Goal: Information Seeking & Learning: Find specific fact

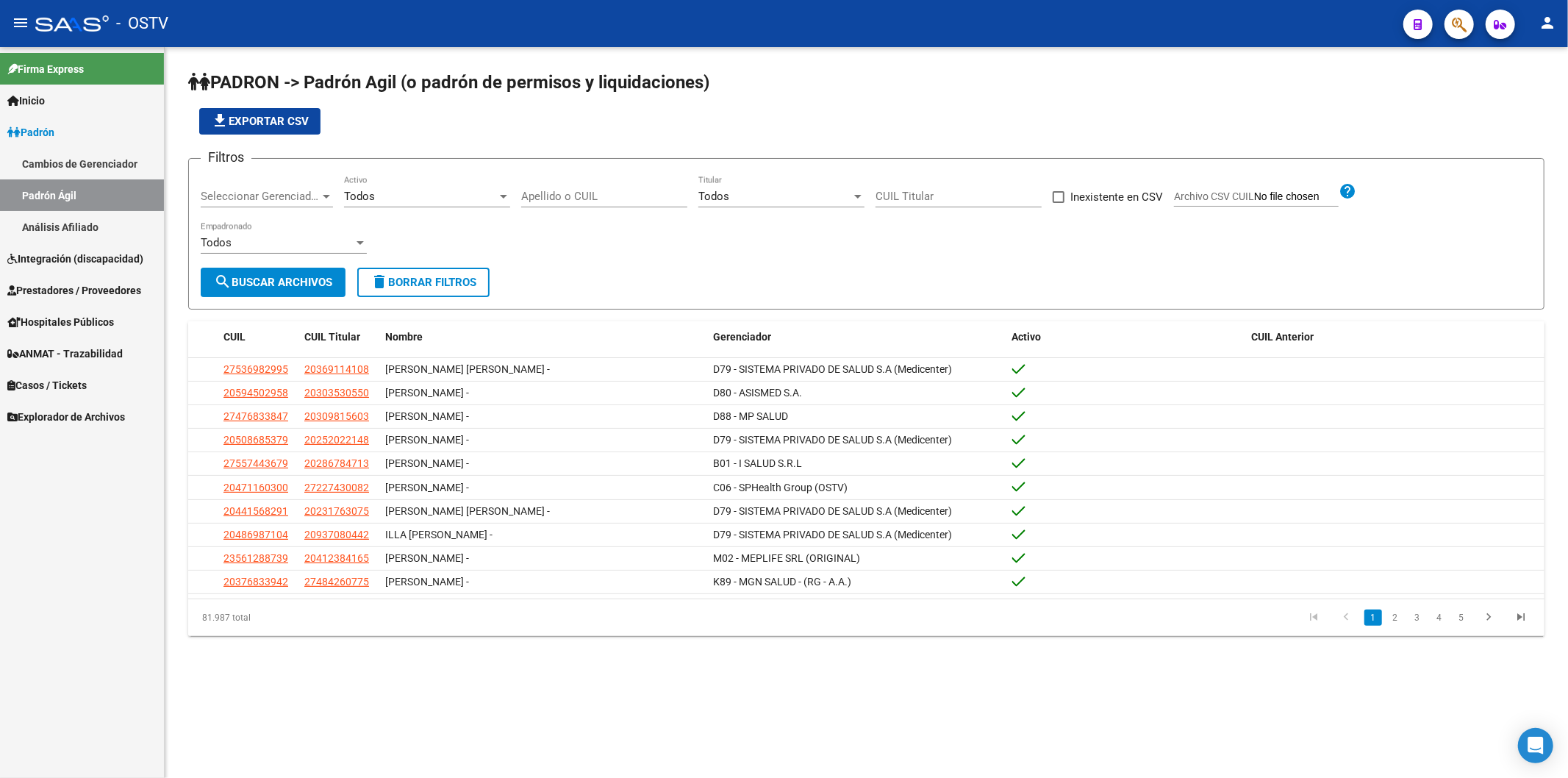
click at [112, 131] on link "Padrón" at bounding box center [82, 131] width 164 height 31
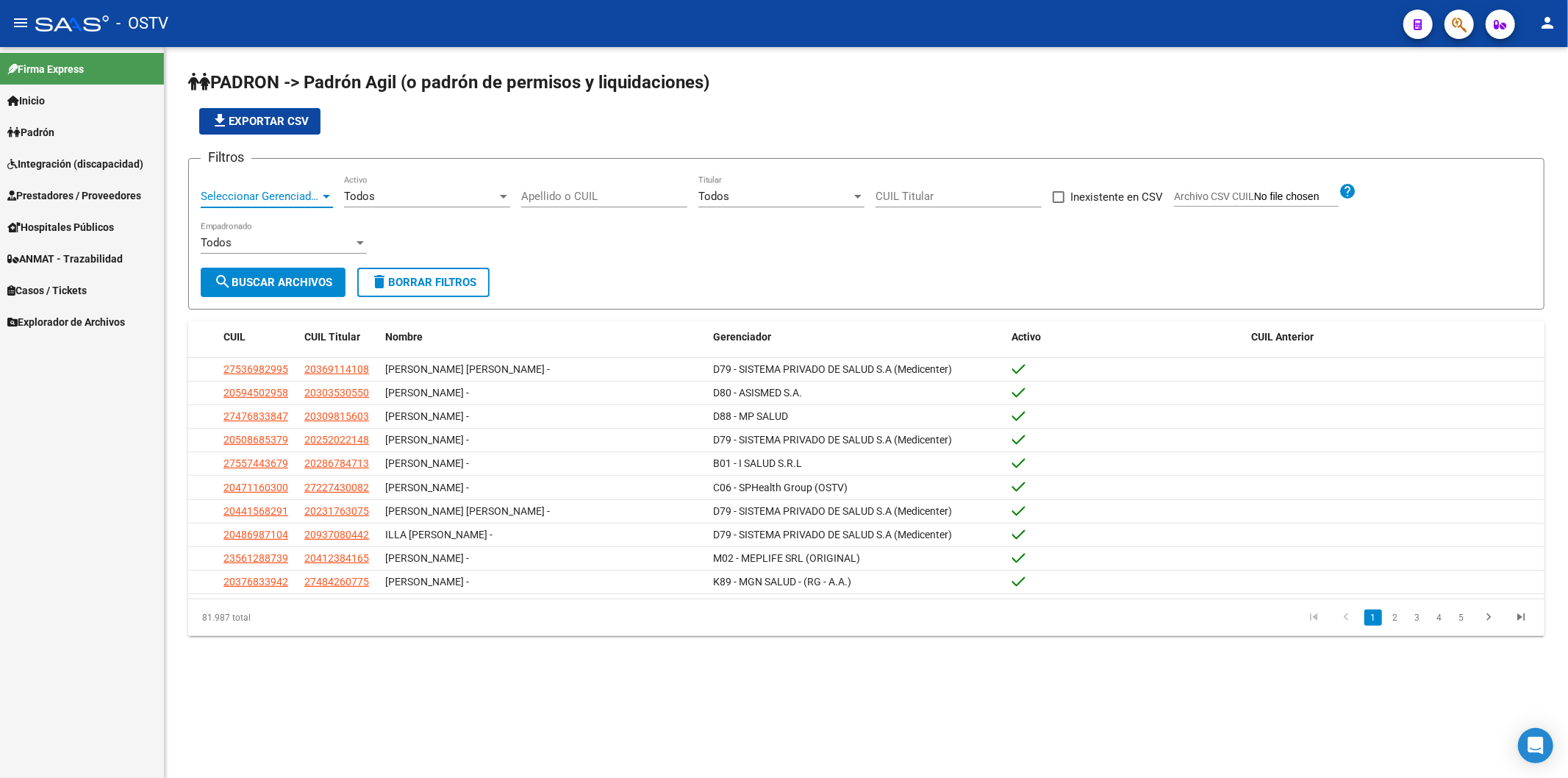
click at [241, 195] on span "Seleccionar Gerenciador" at bounding box center [260, 196] width 119 height 14
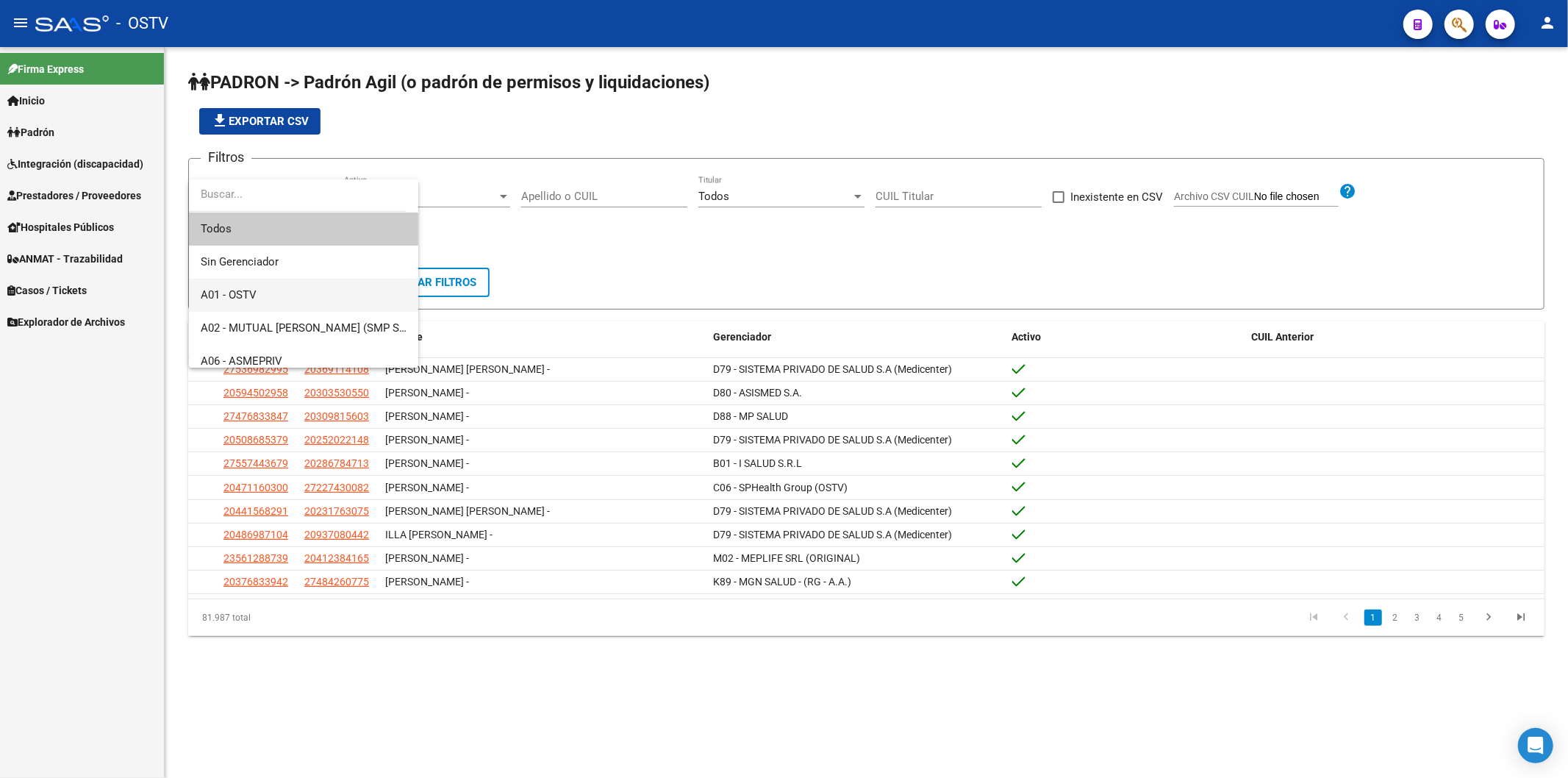
click at [239, 287] on span "A01 - OSTV" at bounding box center [304, 295] width 206 height 33
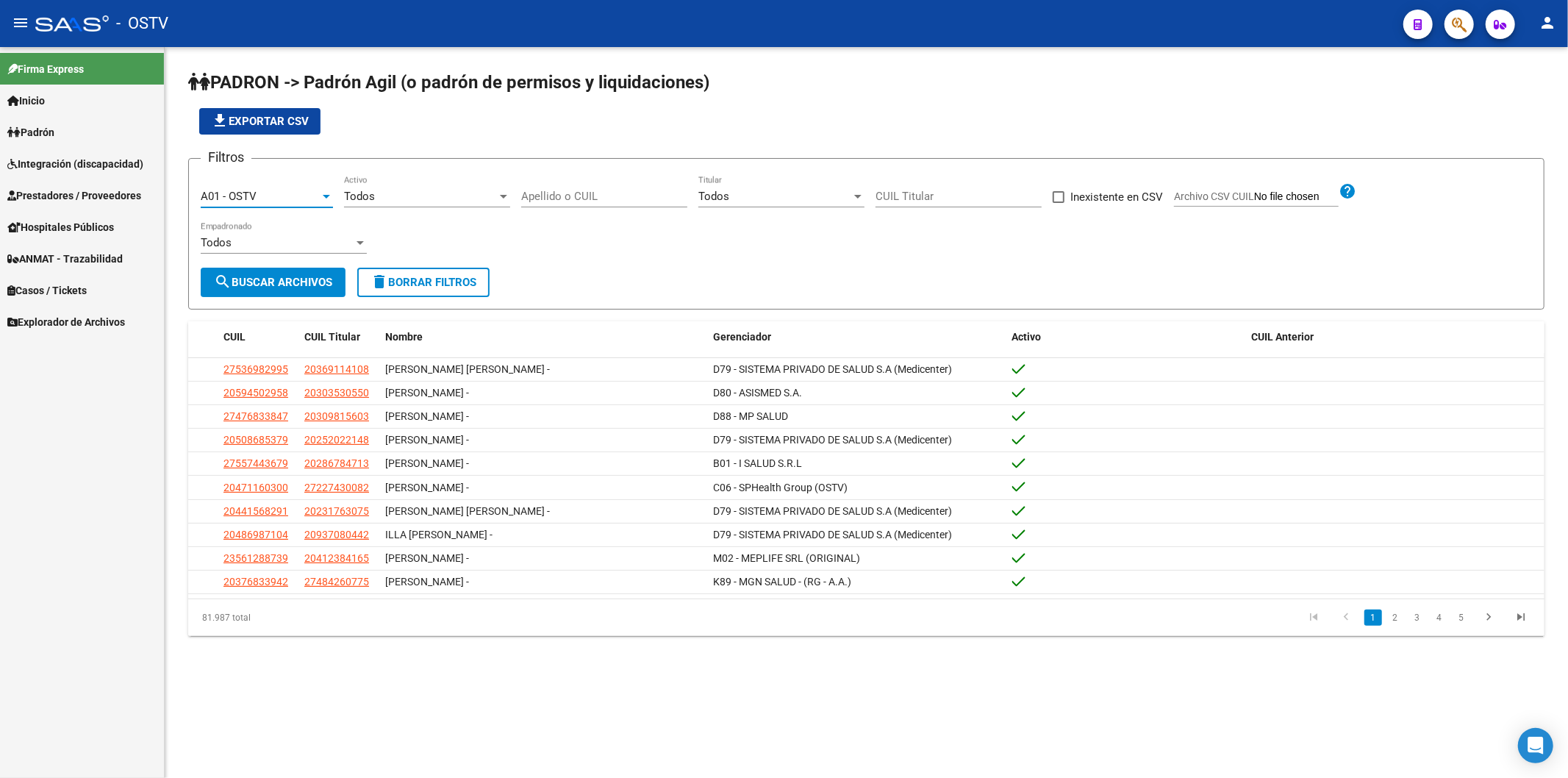
click at [373, 196] on span "Todos" at bounding box center [360, 196] width 31 height 14
click at [377, 227] on span "Si" at bounding box center [427, 228] width 166 height 33
click at [321, 273] on button "search Buscar Archivos" at bounding box center [273, 282] width 145 height 30
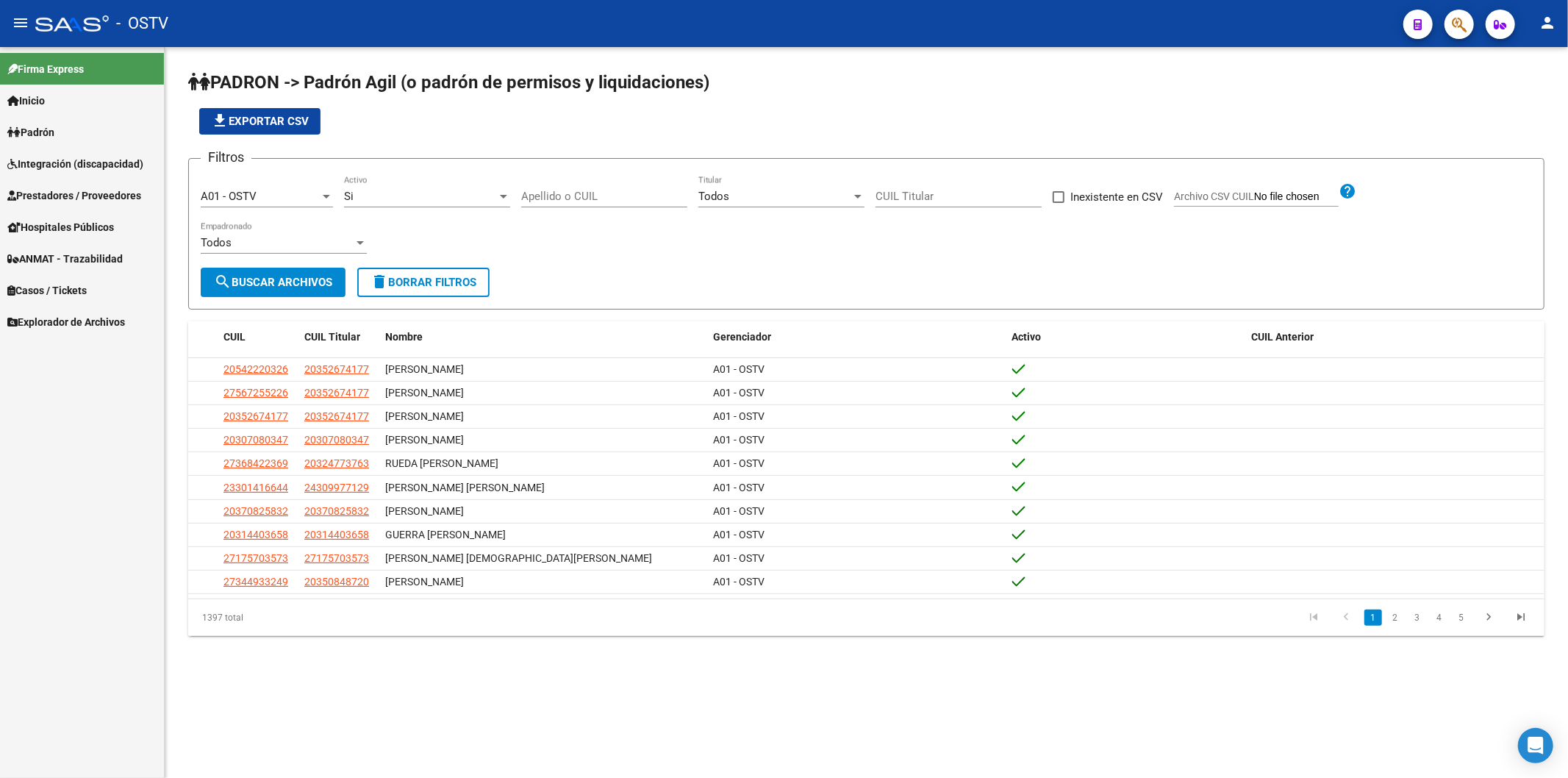
click at [525, 137] on app-list-header "PADRON -> Padrón Agil ([PERSON_NAME] de permisos y liquidaciones) file_download…" at bounding box center [866, 190] width 1357 height 239
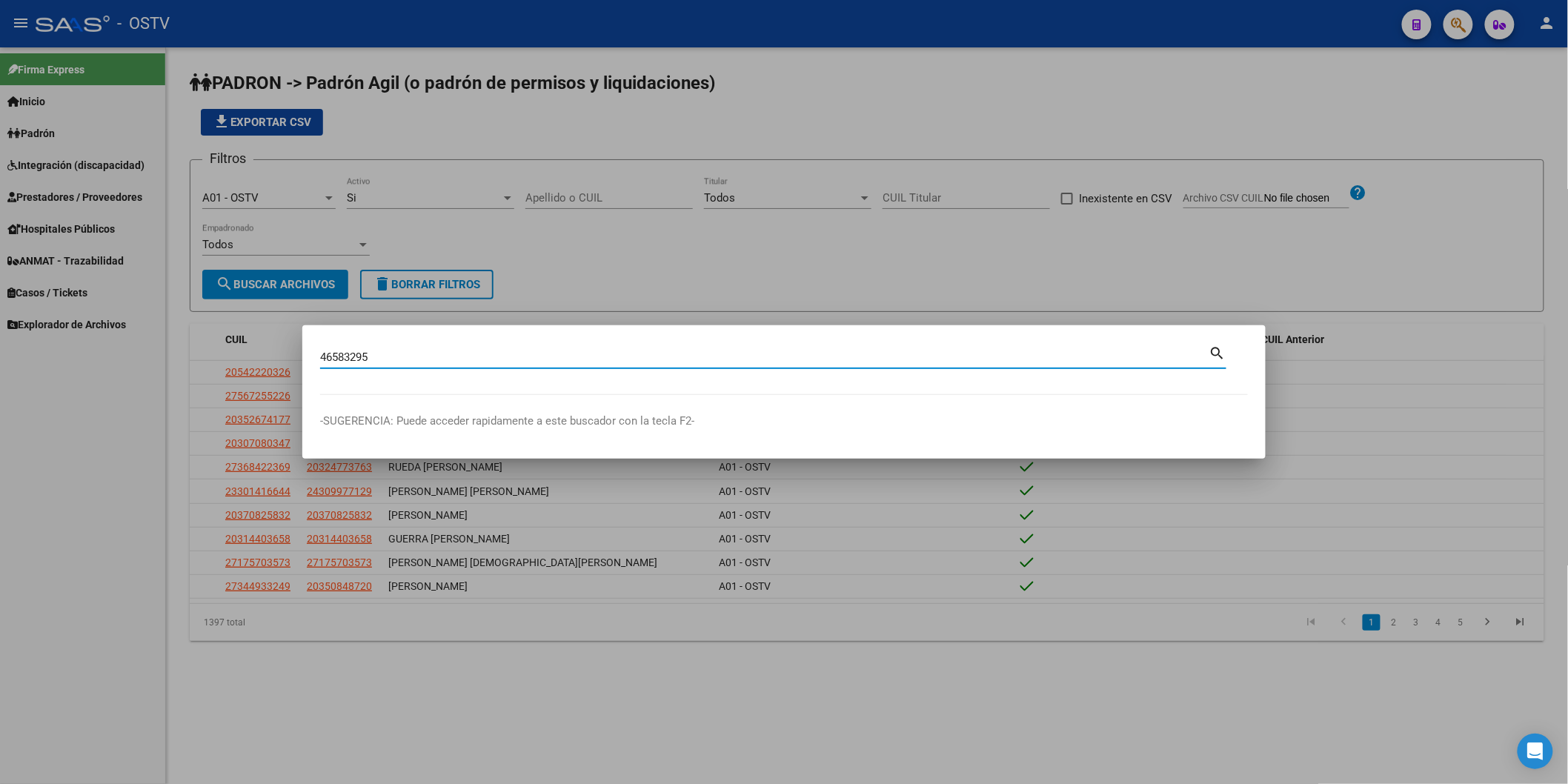
type input "46583295"
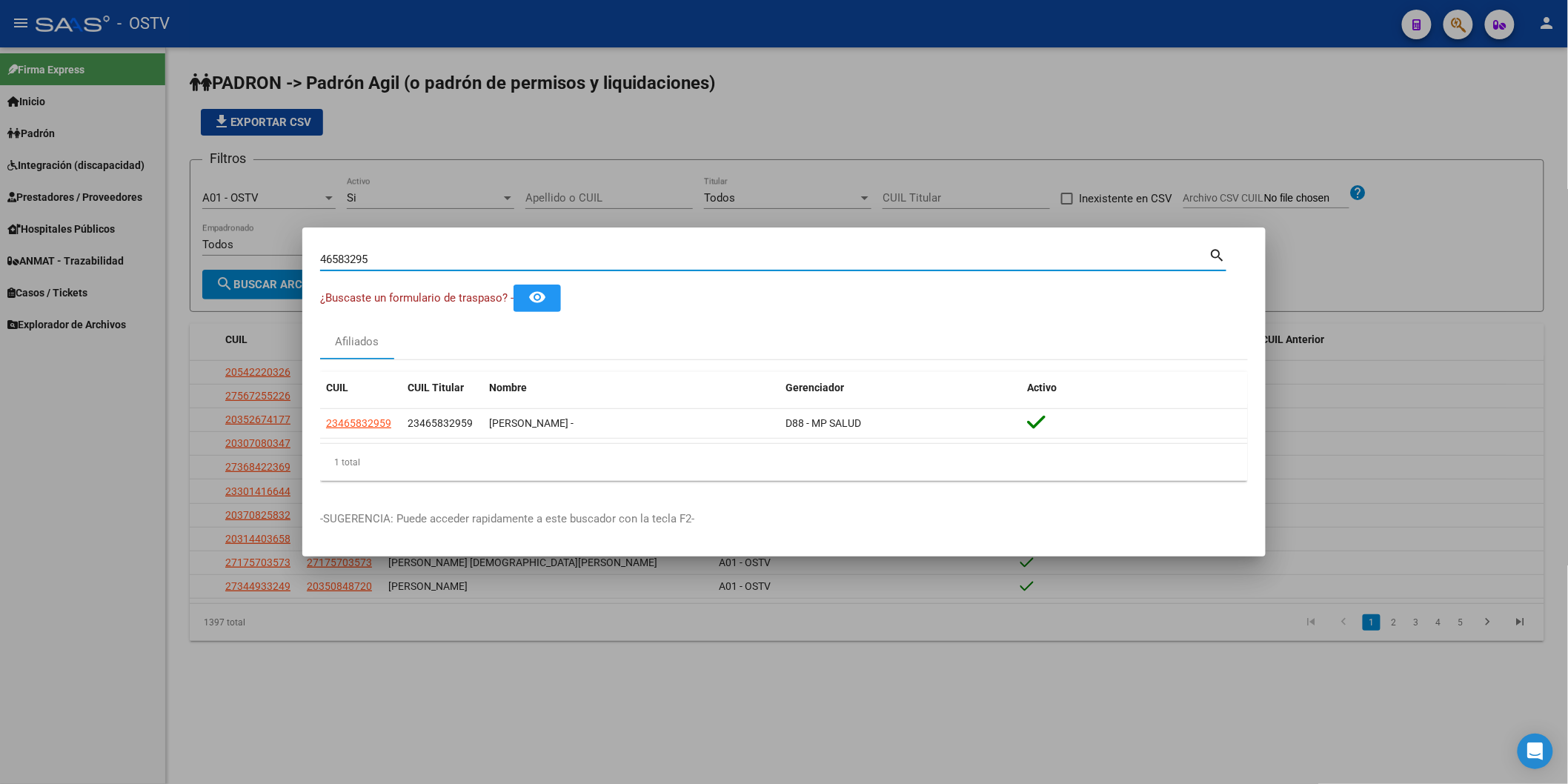
click at [423, 82] on div at bounding box center [784, 392] width 1568 height 784
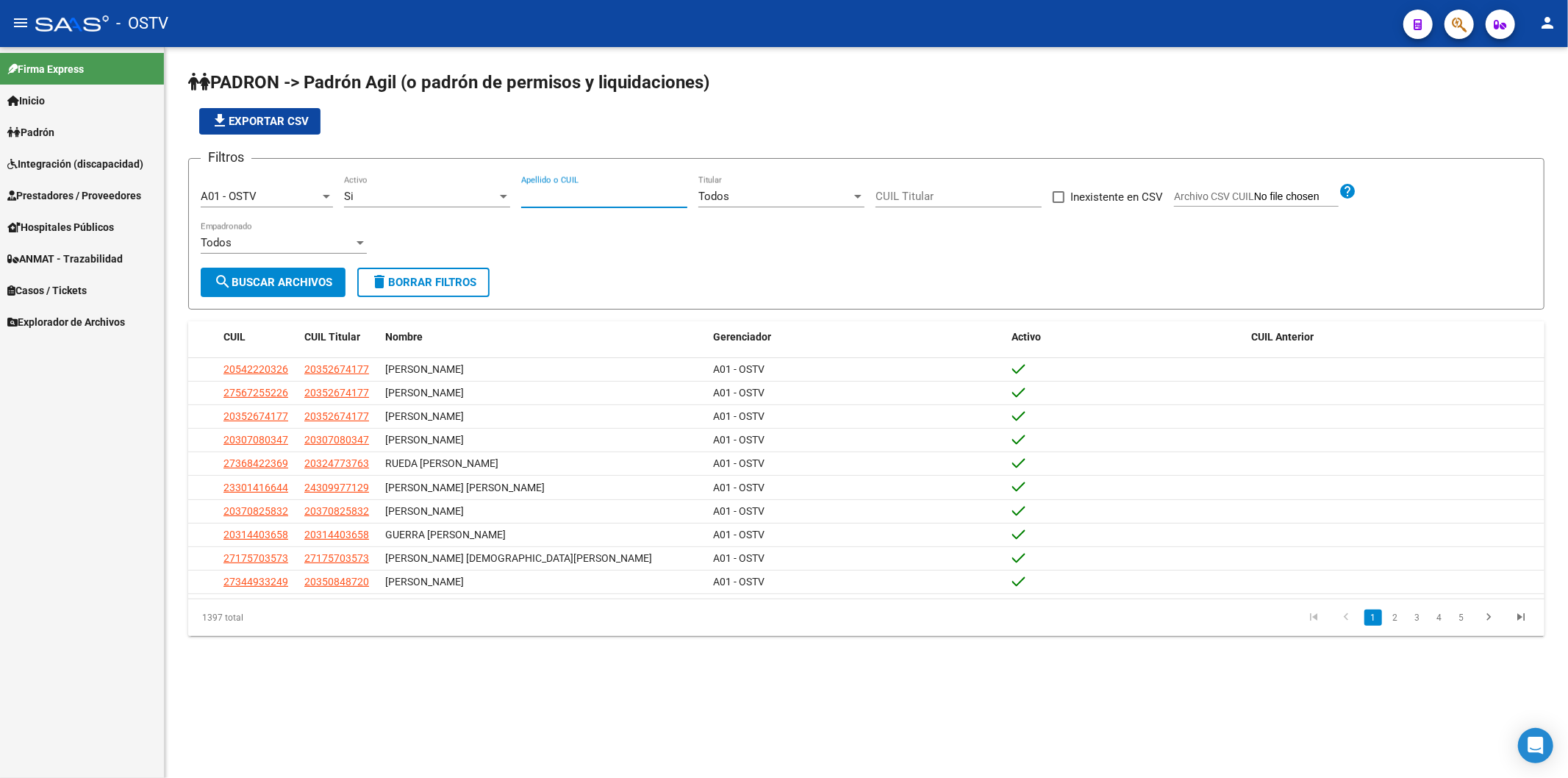
click at [560, 190] on input "Apellido o CUIL" at bounding box center [604, 196] width 166 height 14
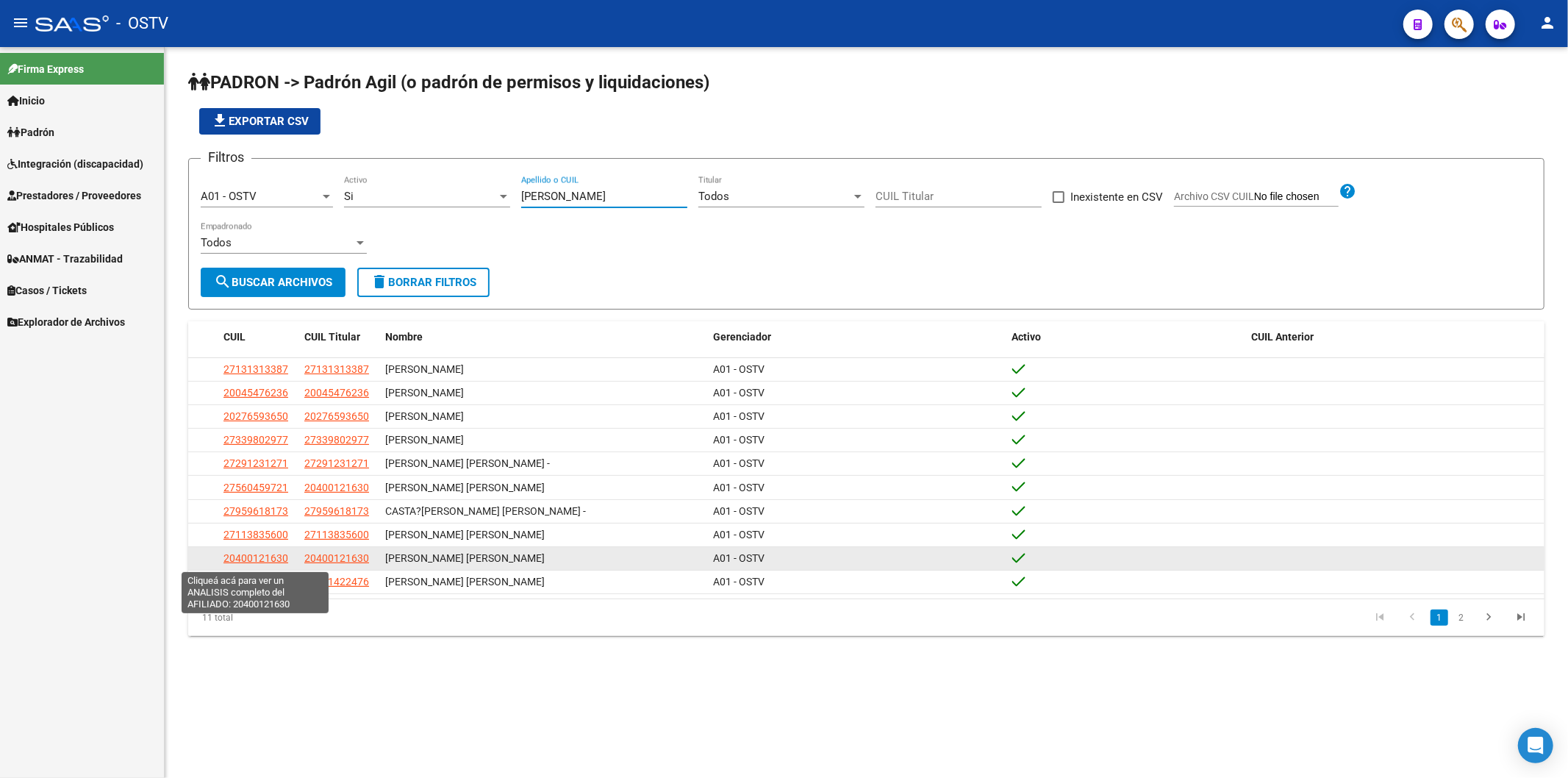
type input "[PERSON_NAME]"
click at [274, 558] on span "20400121630" at bounding box center [255, 558] width 65 height 12
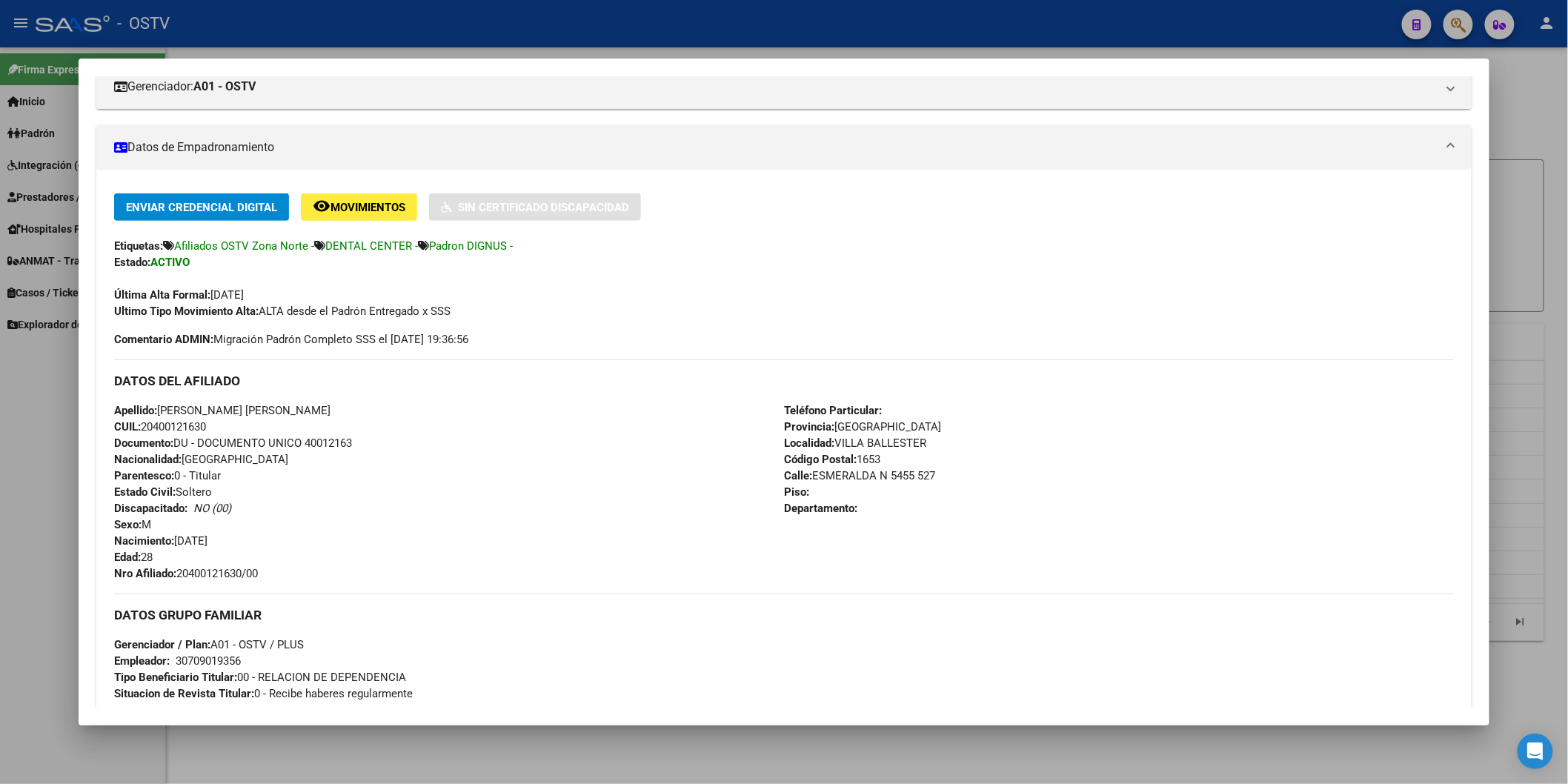
scroll to position [411, 0]
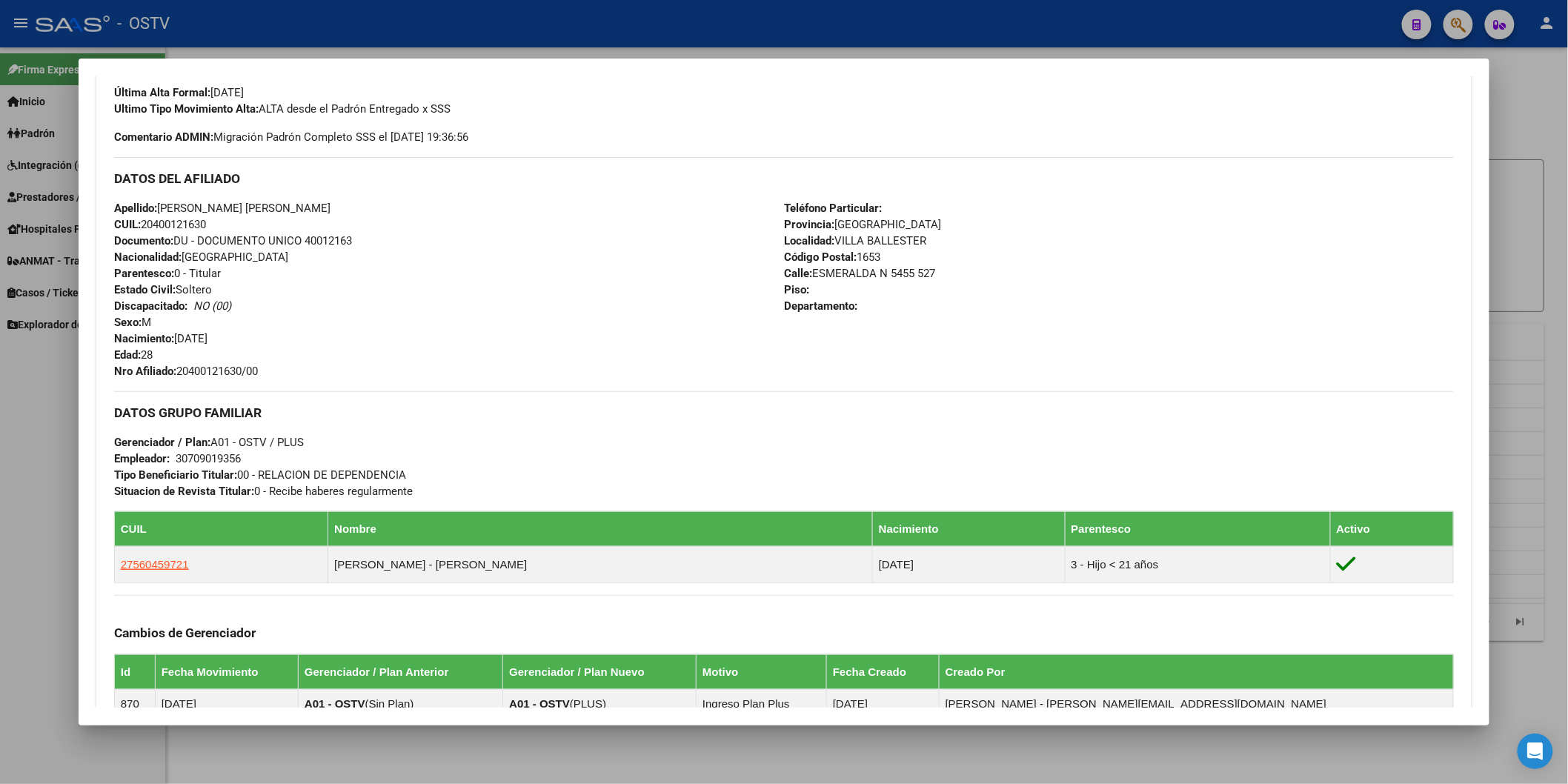
drag, startPoint x: 175, startPoint y: 368, endPoint x: 285, endPoint y: 366, distance: 110.0
click at [285, 366] on div "Apellido: [PERSON_NAME] [PERSON_NAME] CUIL: 20400121630 Documento: DU - DOCUMEN…" at bounding box center [449, 290] width 670 height 179
copy span "20400121630/00"
click at [237, 381] on div "Enviar Credencial Digital remove_red_eye Movimientos Sin Certificado Discapacid…" at bounding box center [784, 354] width 1340 height 727
click at [628, 41] on div at bounding box center [784, 392] width 1568 height 784
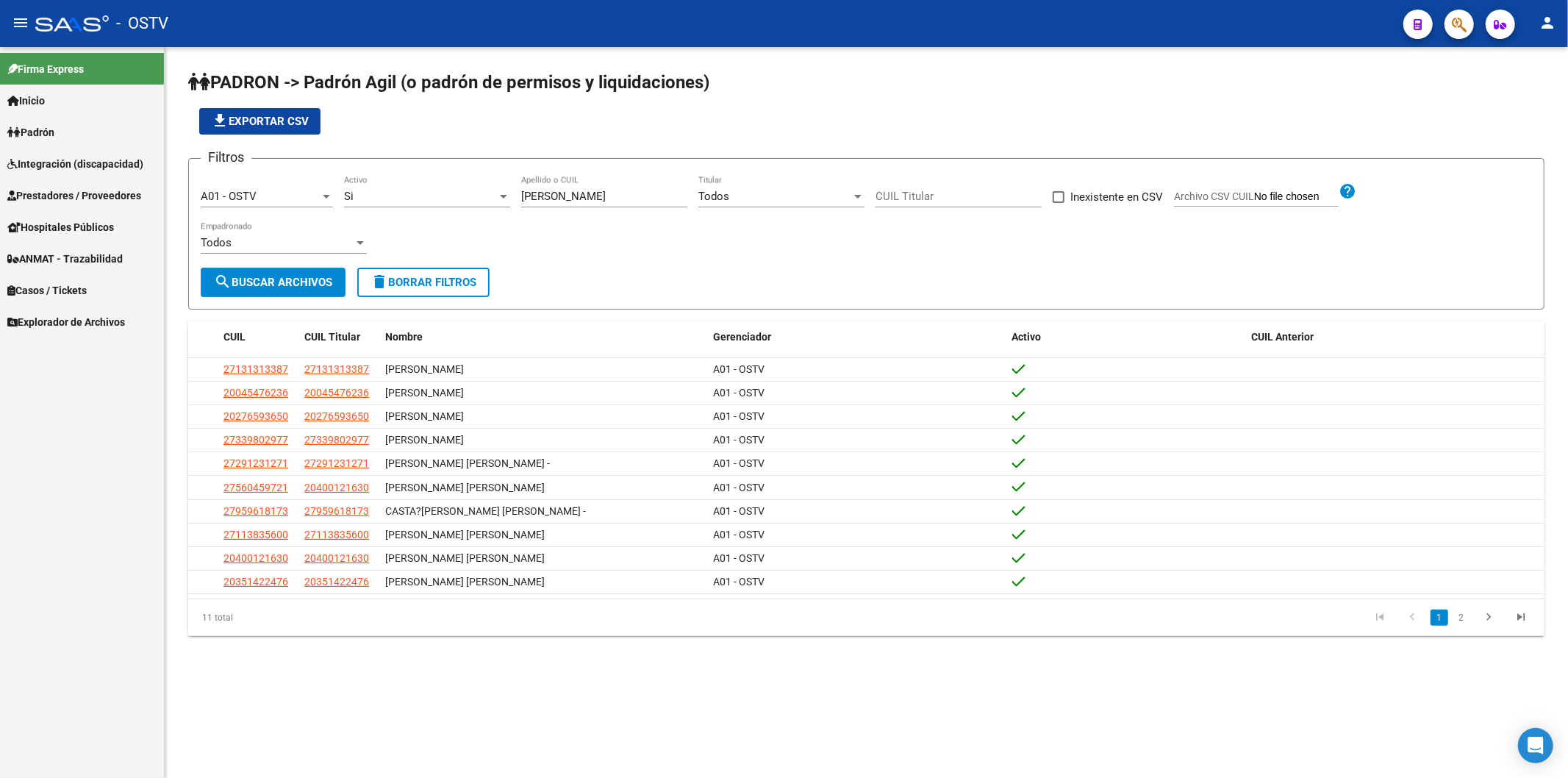
drag, startPoint x: 561, startPoint y: 200, endPoint x: 429, endPoint y: 187, distance: 132.6
click at [432, 187] on div "Filtros A01 - OSTV Seleccionar Gerenciador Si Activo [PERSON_NAME] Apellido o C…" at bounding box center [866, 219] width 1331 height 97
click at [614, 113] on div "file_download Exportar CSV" at bounding box center [866, 121] width 1357 height 26
click at [552, 190] on input "Apellido o CUIL" at bounding box center [604, 196] width 166 height 14
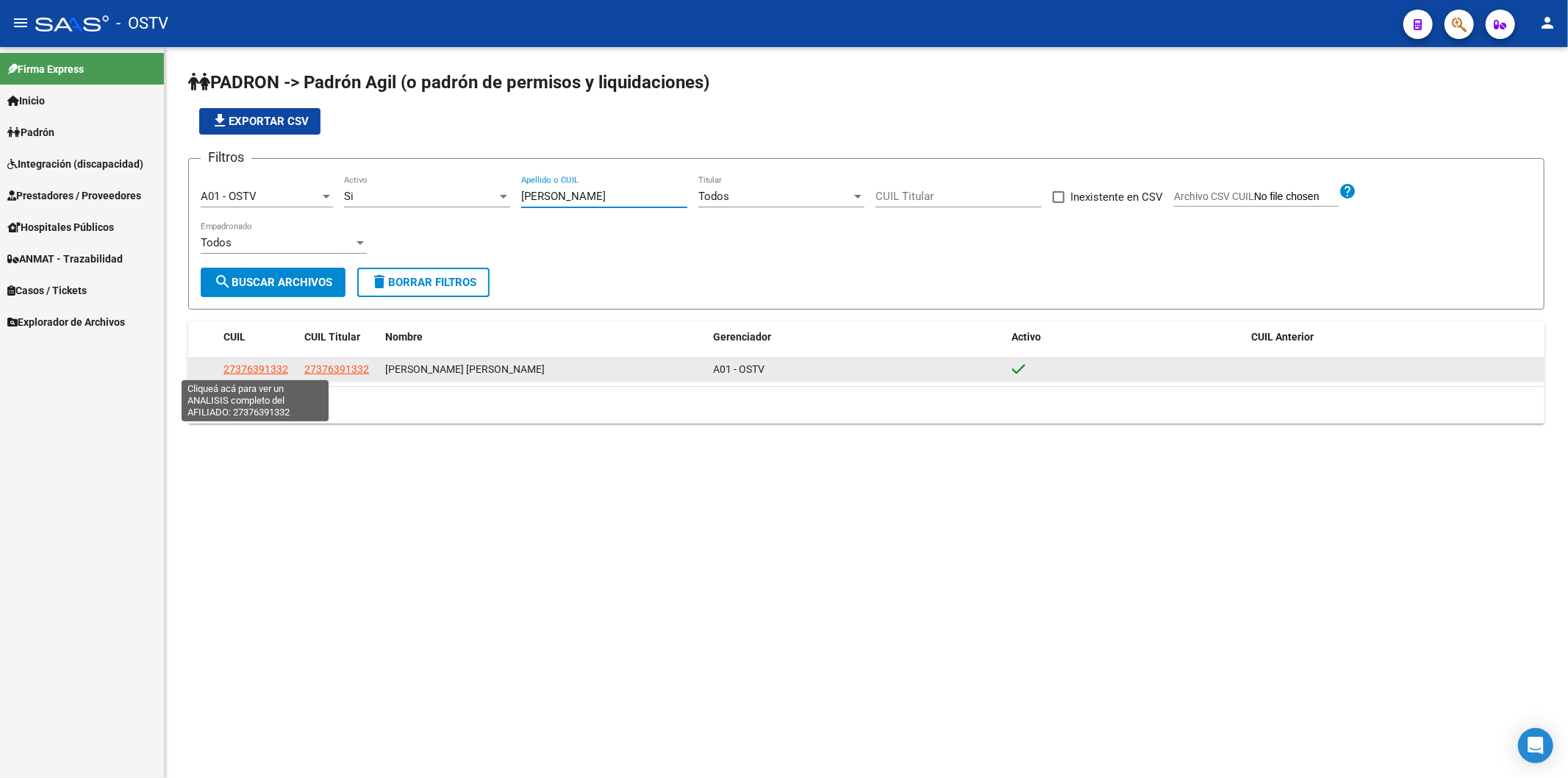
type input "[PERSON_NAME]"
click at [258, 363] on span "27376391332" at bounding box center [255, 369] width 65 height 12
type textarea "27376391332"
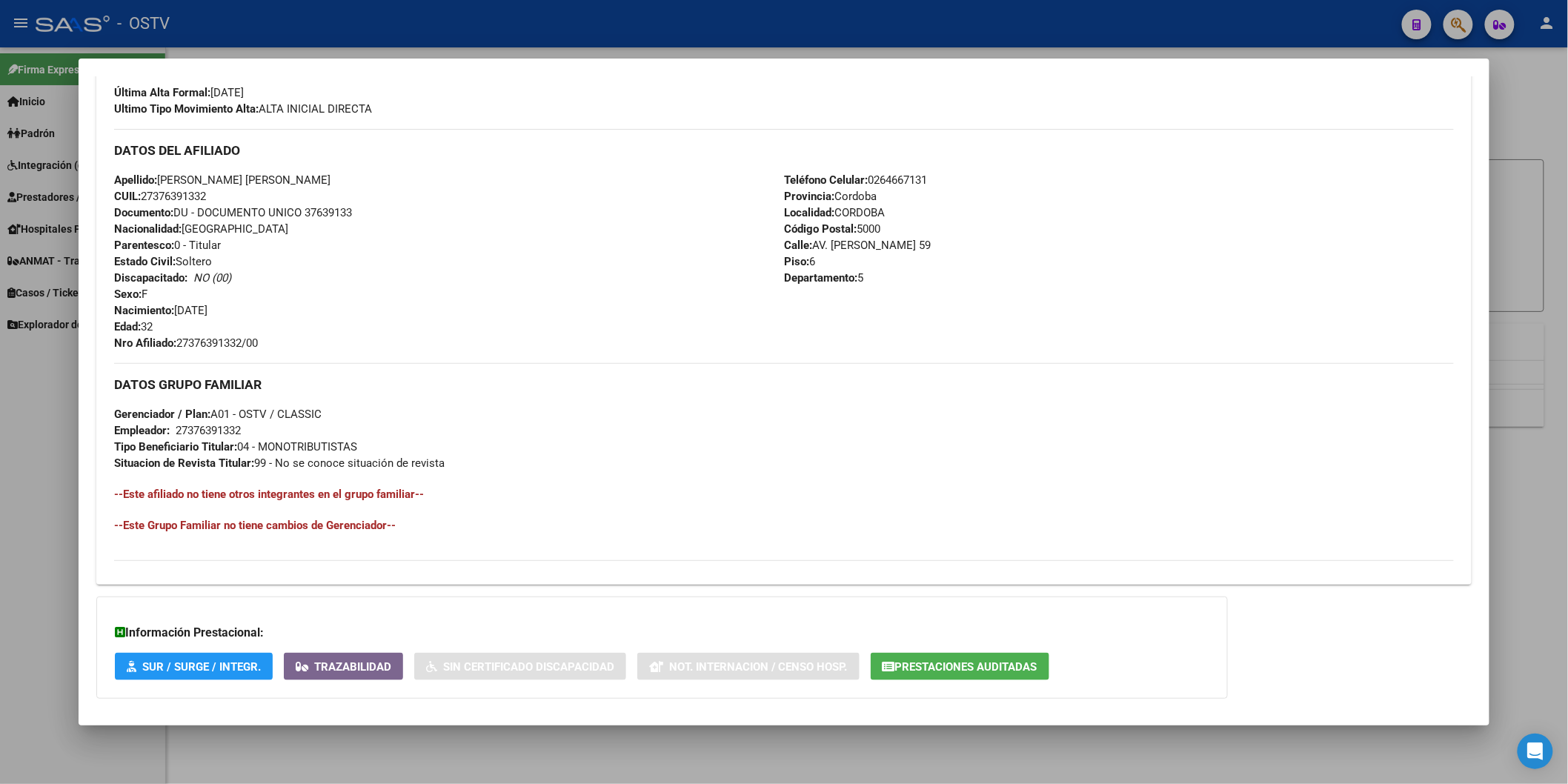
drag, startPoint x: 175, startPoint y: 337, endPoint x: 264, endPoint y: 337, distance: 89.0
click at [264, 337] on div "Apellido: [PERSON_NAME] [PERSON_NAME] CUIL: 27376391332 Documento: DU - DOCUMEN…" at bounding box center [449, 262] width 670 height 179
copy span "27376391332/00"
click at [364, 325] on div "Apellido: [PERSON_NAME] [PERSON_NAME] CUIL: 27376391332 Documento: DU - DOCUMEN…" at bounding box center [449, 262] width 670 height 179
click at [287, 49] on div at bounding box center [784, 392] width 1568 height 784
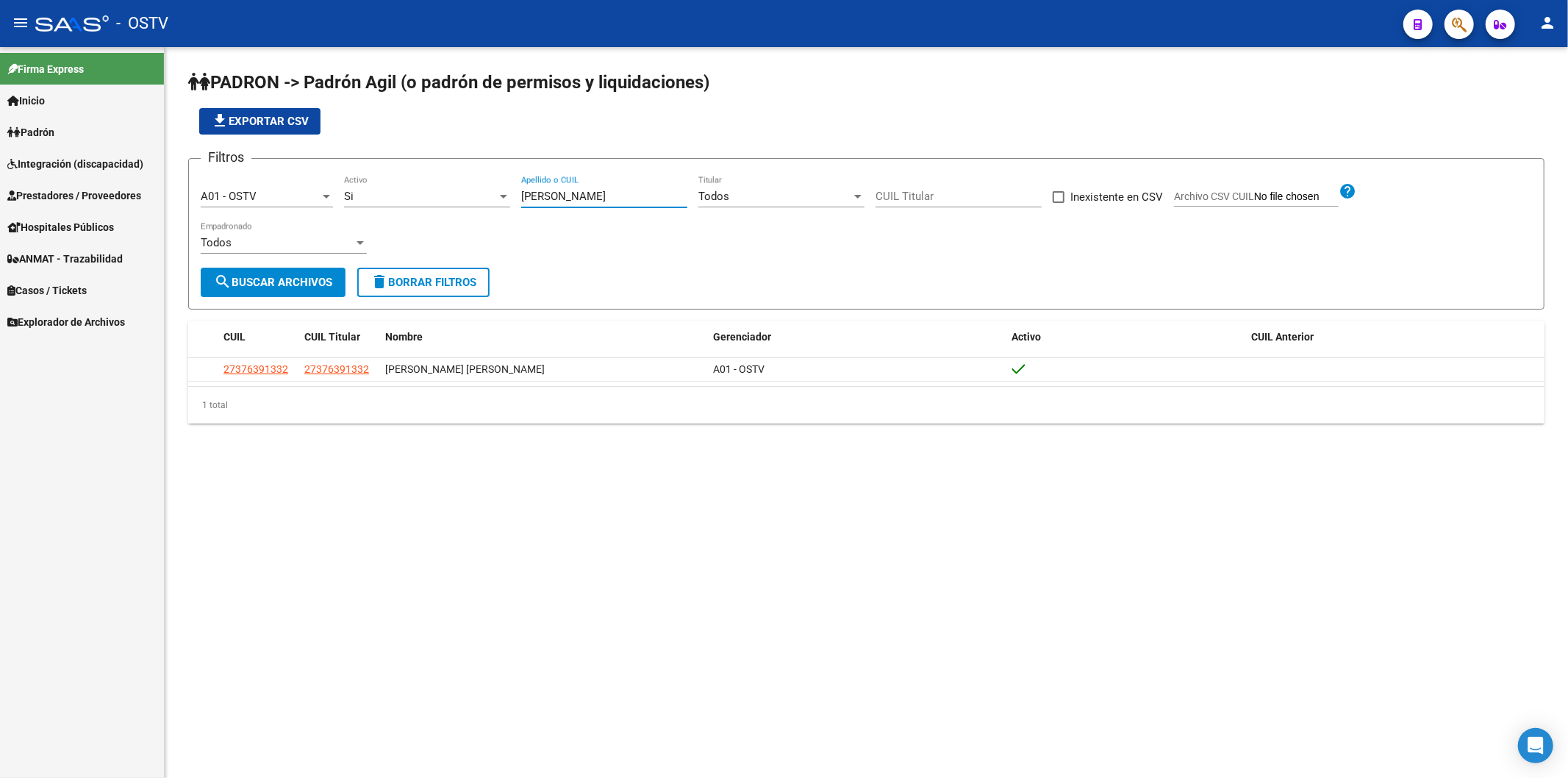
drag, startPoint x: 569, startPoint y: 200, endPoint x: 488, endPoint y: 193, distance: 81.3
click at [488, 193] on div "Filtros A01 - OSTV Seleccionar Gerenciador Si Activo [PERSON_NAME] Apellido o C…" at bounding box center [866, 219] width 1331 height 97
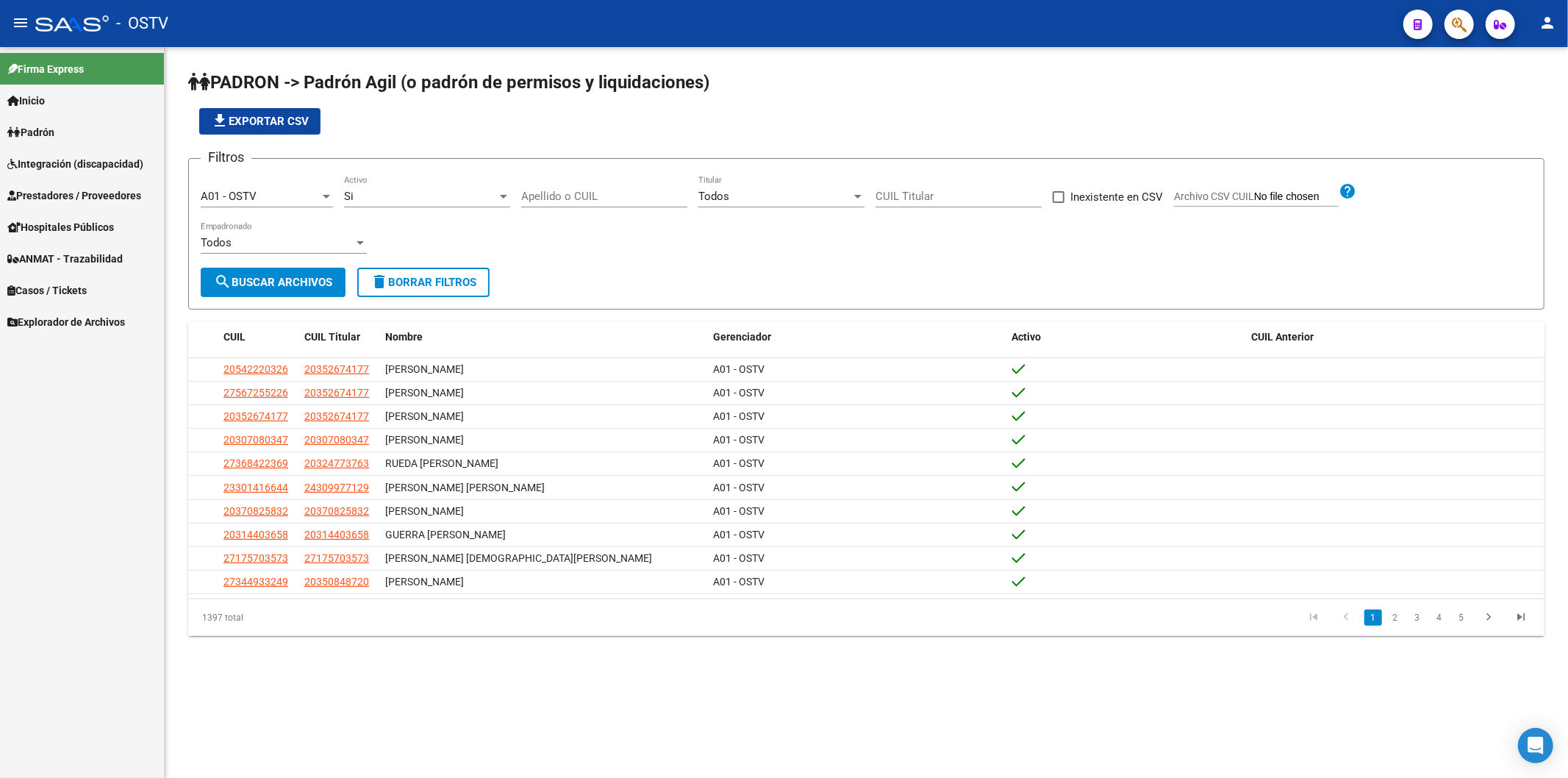
click at [465, 126] on div "file_download Exportar CSV" at bounding box center [866, 121] width 1357 height 26
